Goal: Task Accomplishment & Management: Manage account settings

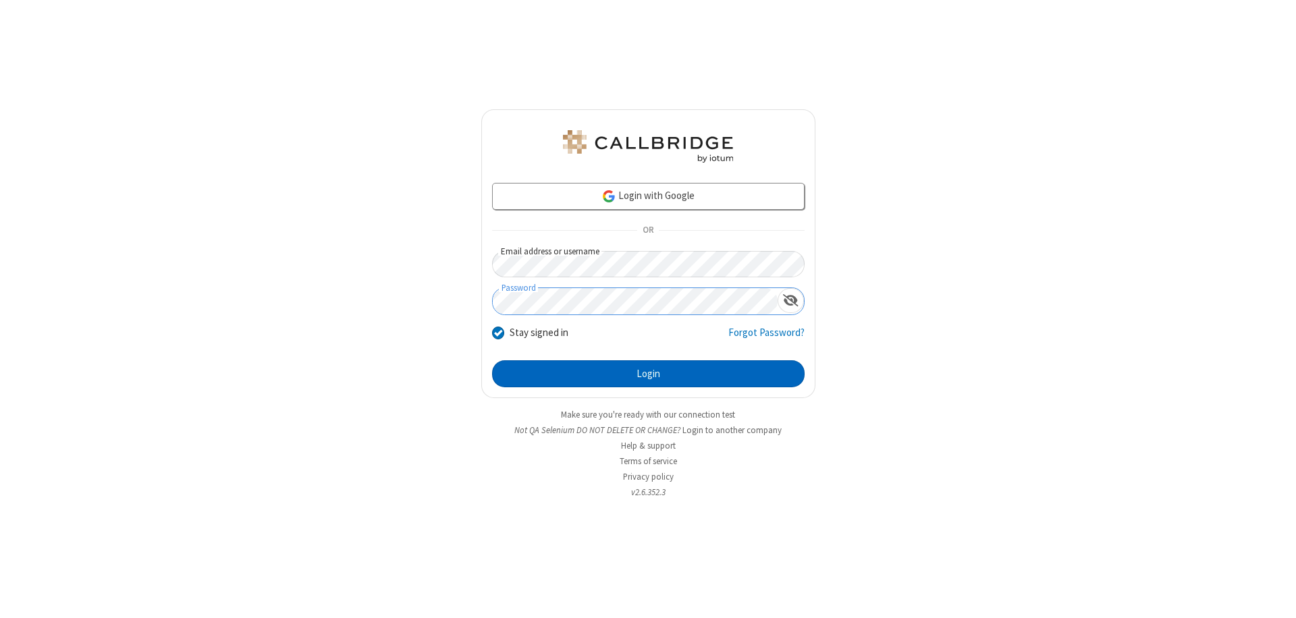
click at [648, 374] on button "Login" at bounding box center [648, 373] width 312 height 27
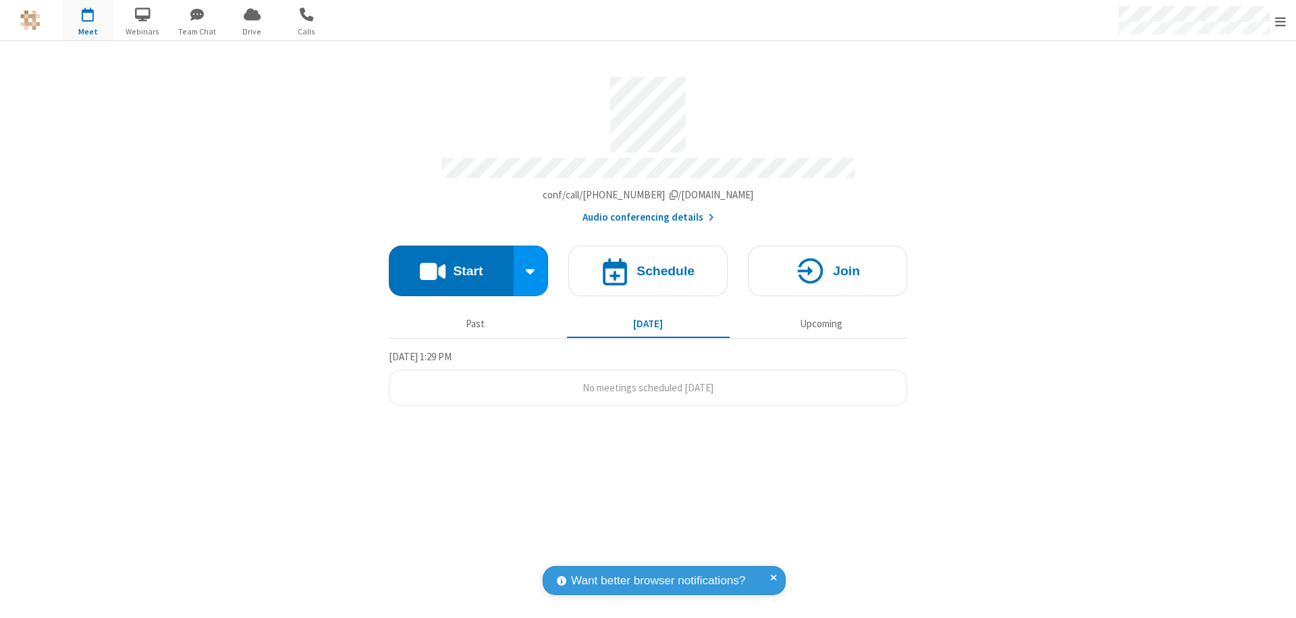
click at [1280, 21] on span "Open menu" at bounding box center [1280, 21] width 11 height 13
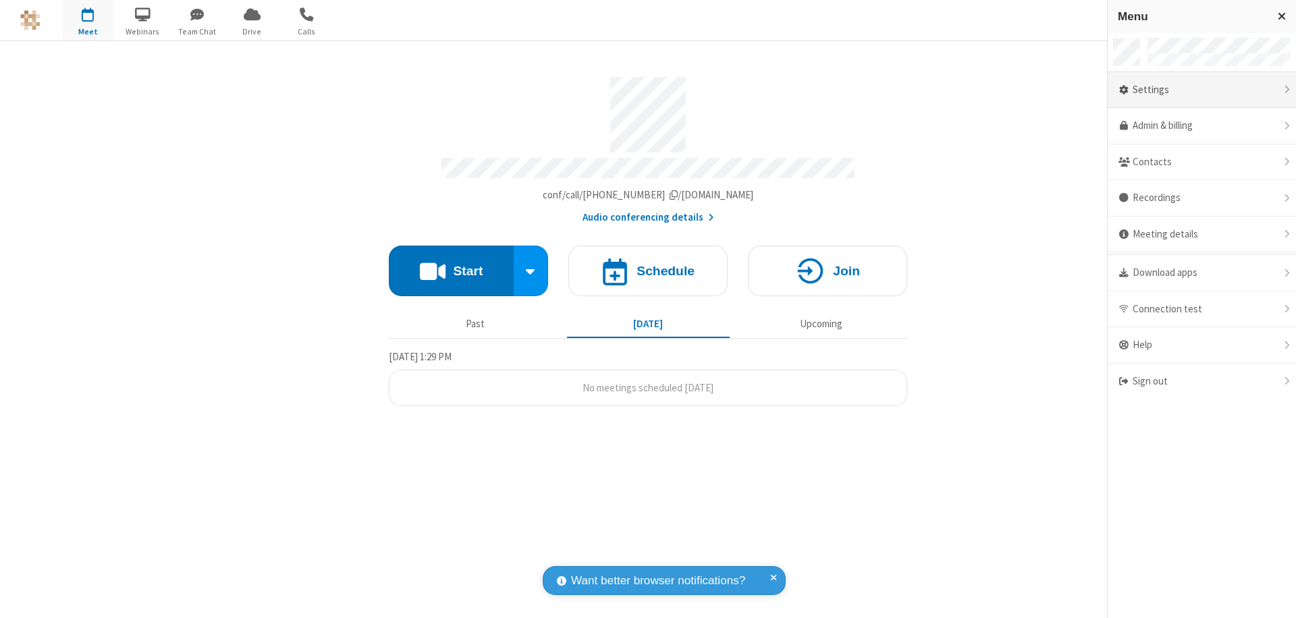
click at [1201, 90] on div "Settings" at bounding box center [1201, 90] width 188 height 36
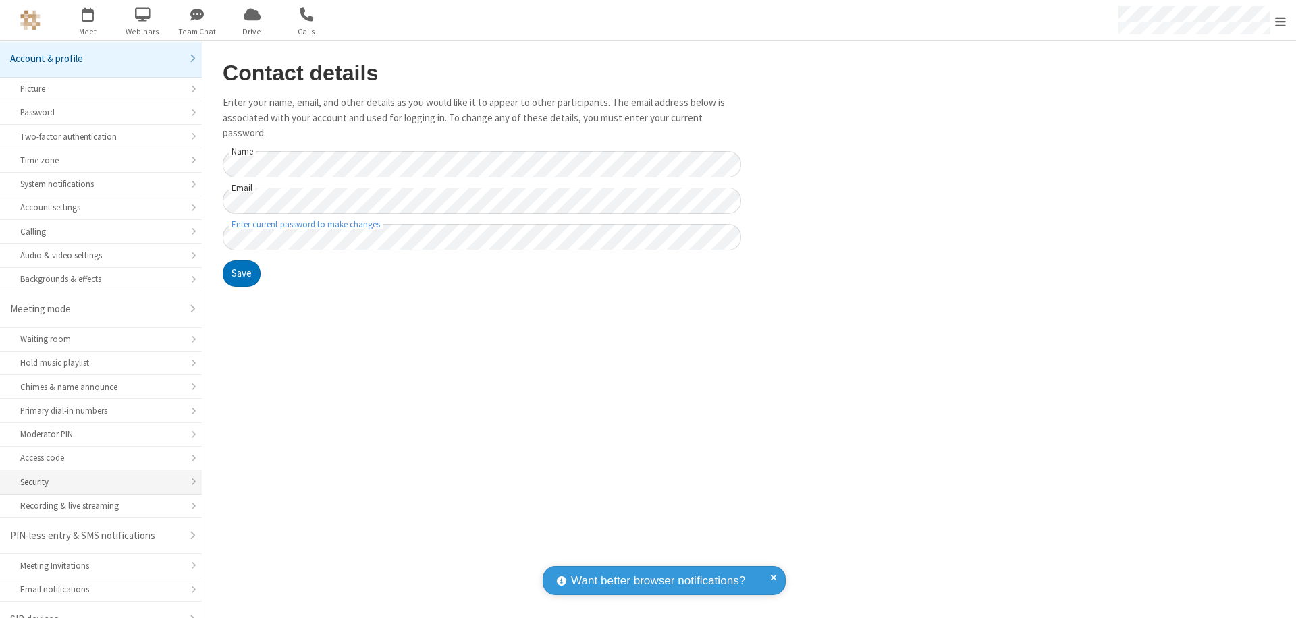
click at [96, 476] on div "Security" at bounding box center [100, 482] width 161 height 13
